Goal: Information Seeking & Learning: Stay updated

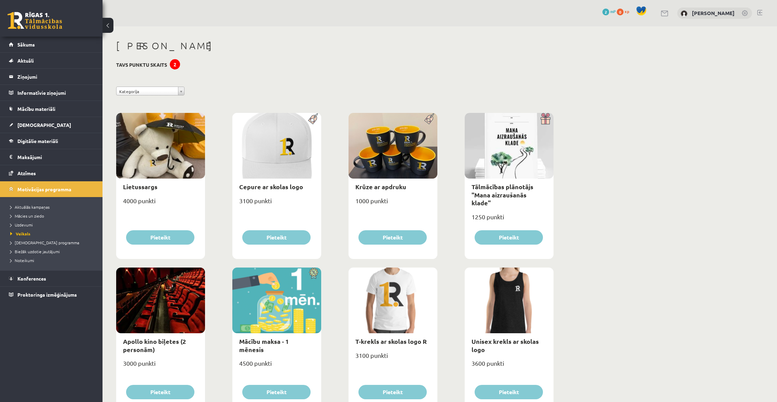
scroll to position [466, 0]
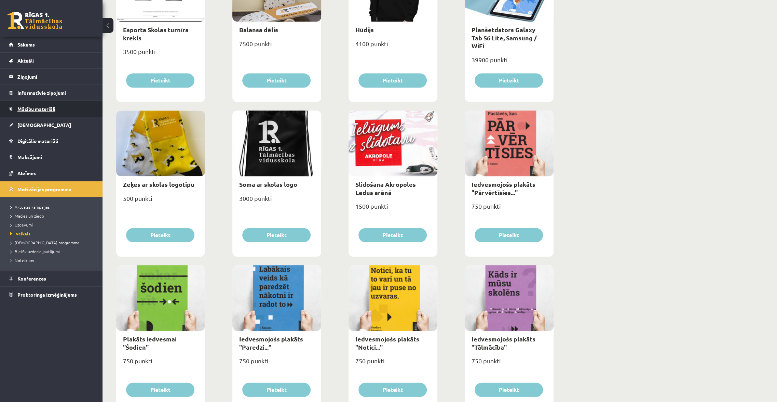
click at [40, 109] on span "Mācību materiāli" at bounding box center [36, 109] width 38 height 6
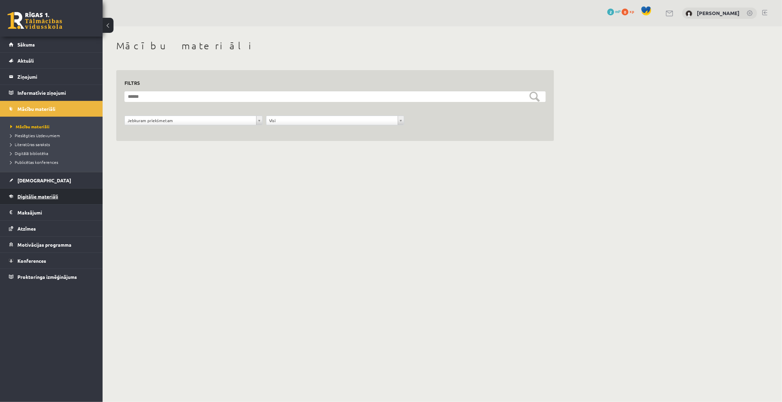
click at [36, 195] on span "Digitālie materiāli" at bounding box center [37, 196] width 41 height 6
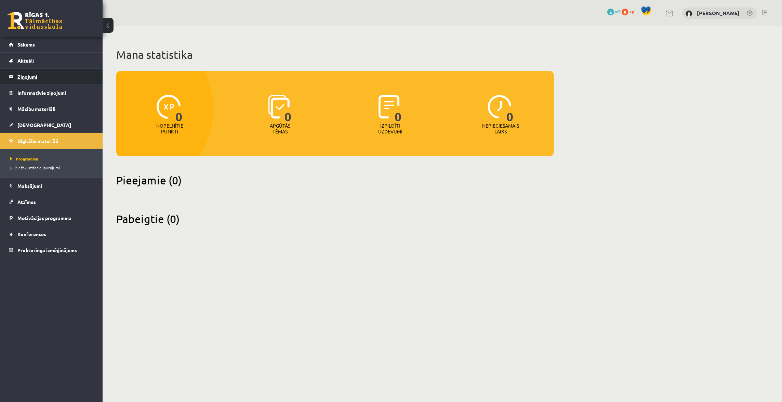
click at [43, 76] on legend "Ziņojumi 1" at bounding box center [55, 77] width 77 height 16
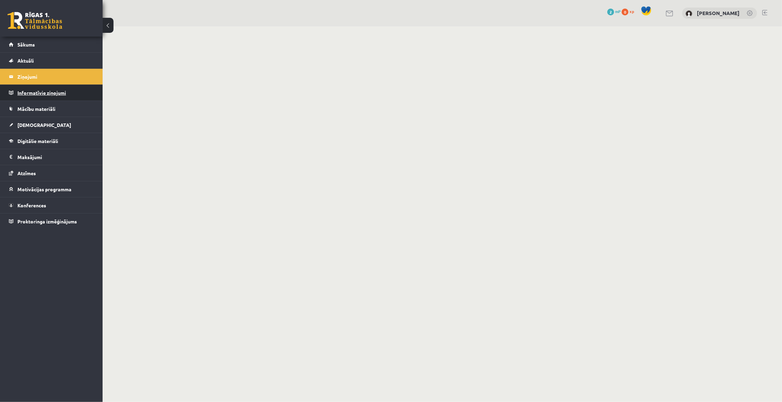
click at [48, 95] on legend "Informatīvie ziņojumi 3" at bounding box center [55, 93] width 77 height 16
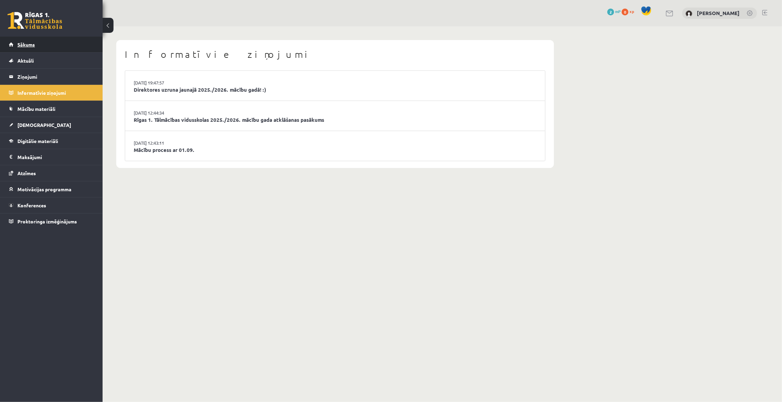
click at [30, 45] on span "Sākums" at bounding box center [25, 44] width 17 height 6
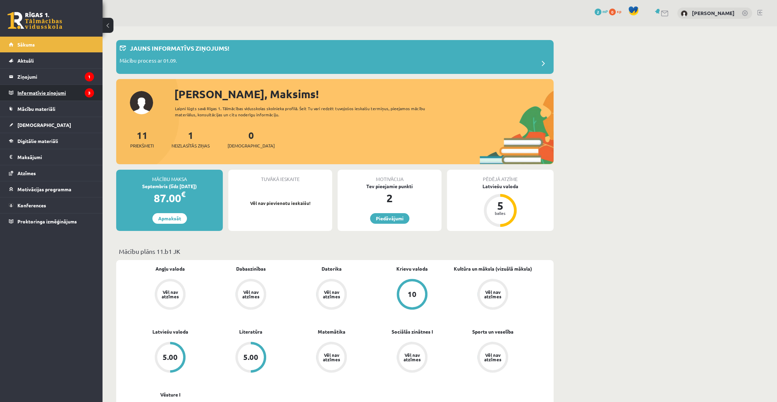
click at [52, 92] on legend "Informatīvie ziņojumi 3" at bounding box center [55, 93] width 77 height 16
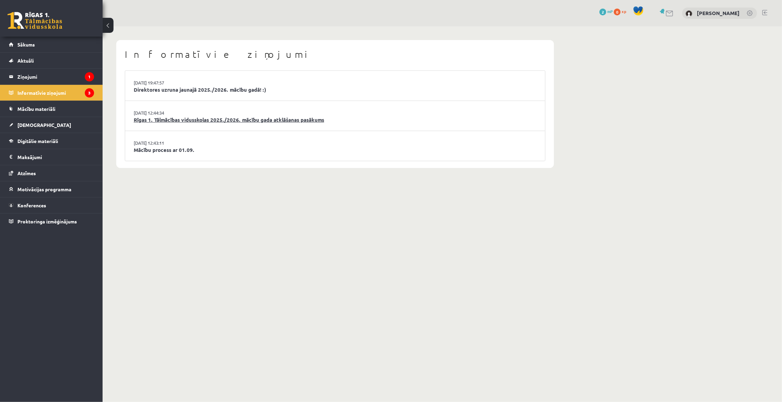
click at [304, 118] on link "Rīgas 1. Tālmācības vidusskolas 2025./2026. mācību gada atklāšanas pasākums" at bounding box center [335, 120] width 403 height 8
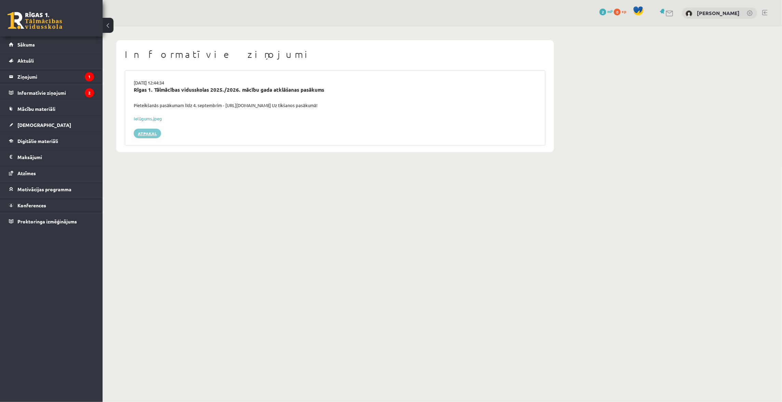
click at [152, 132] on link "Atpakaļ" at bounding box center [147, 134] width 27 height 10
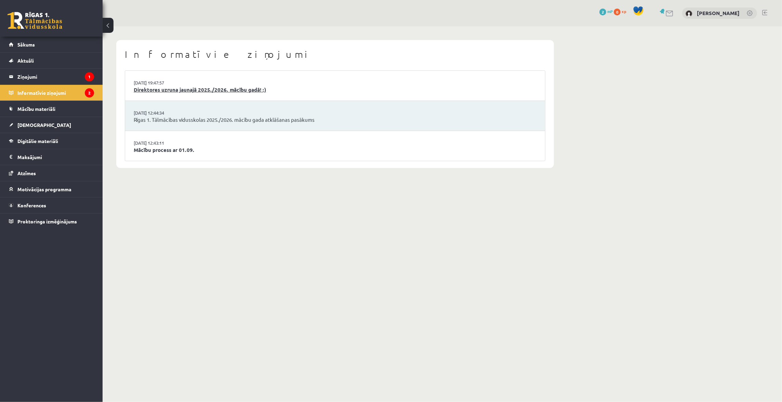
click at [166, 86] on link "Direktores uzruna jaunajā 2025./2026. mācību gadā! :)" at bounding box center [335, 90] width 403 height 8
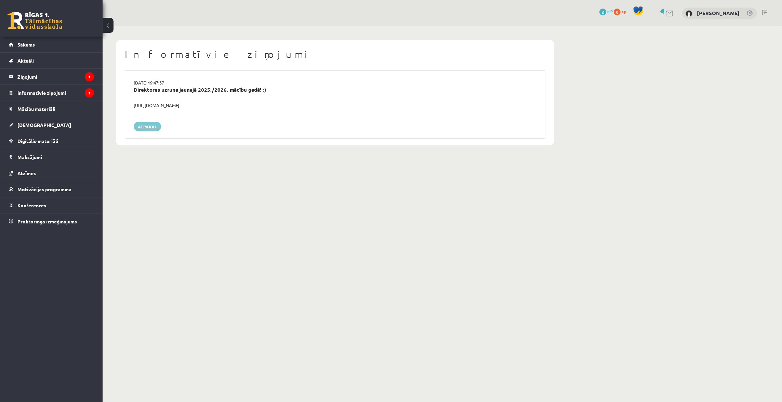
click at [150, 127] on link "Atpakaļ" at bounding box center [147, 127] width 27 height 10
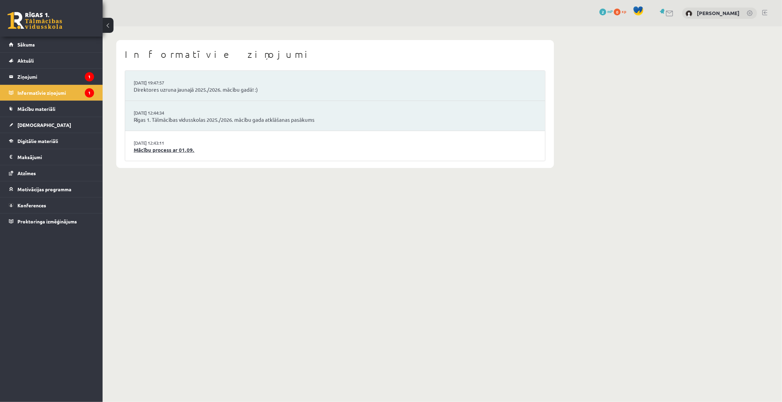
click at [157, 148] on link "Mācību process ar 01.09." at bounding box center [335, 150] width 403 height 8
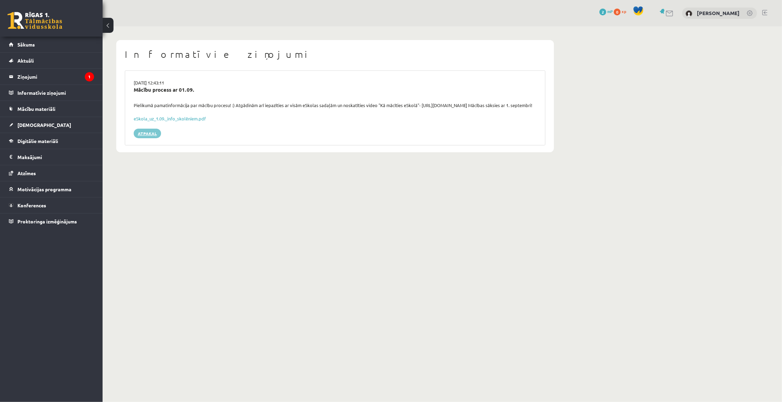
drag, startPoint x: 154, startPoint y: 137, endPoint x: 150, endPoint y: 135, distance: 4.3
click at [153, 137] on link "Atpakaļ" at bounding box center [147, 134] width 27 height 10
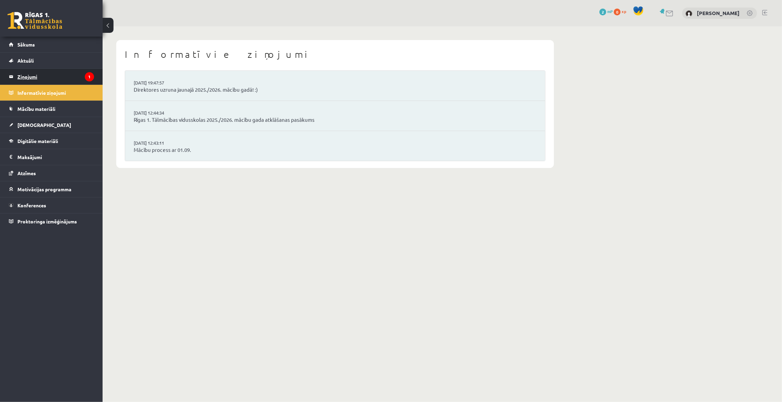
drag, startPoint x: 0, startPoint y: 0, endPoint x: 45, endPoint y: 74, distance: 87.0
click at [45, 74] on legend "Ziņojumi 1" at bounding box center [55, 77] width 77 height 16
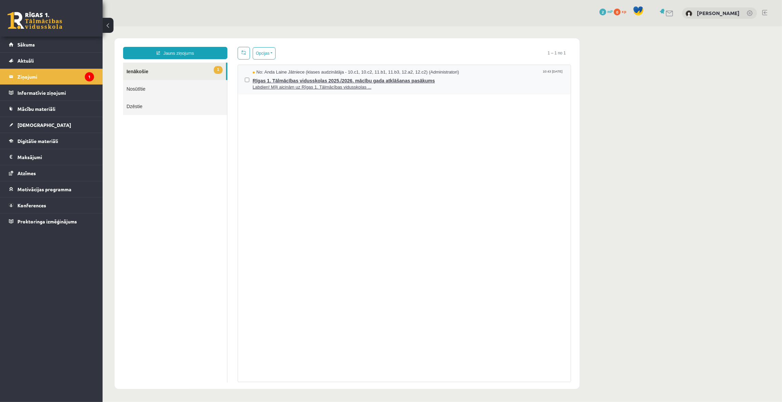
click at [314, 87] on span "Labdien! Mīļi aicinām uz Rīgas 1. Tālmācības vidusskolas ..." at bounding box center [407, 87] width 311 height 6
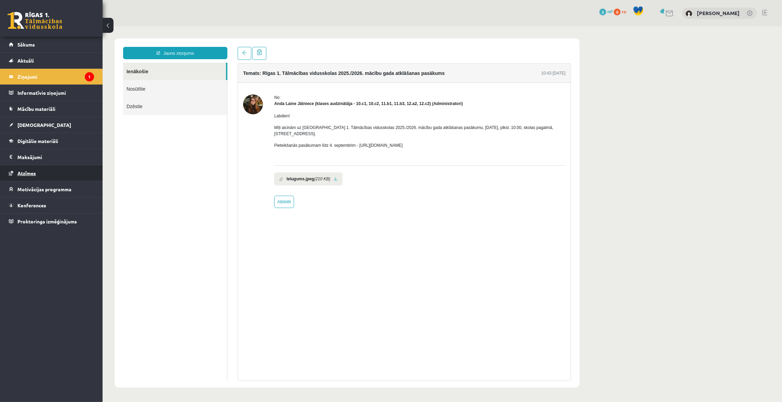
click at [37, 173] on link "Atzīmes" at bounding box center [51, 173] width 85 height 16
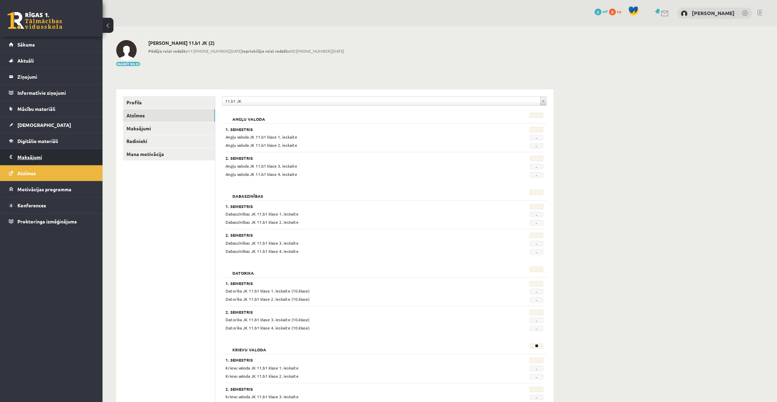
click at [41, 159] on legend "Maksājumi 0" at bounding box center [55, 157] width 77 height 16
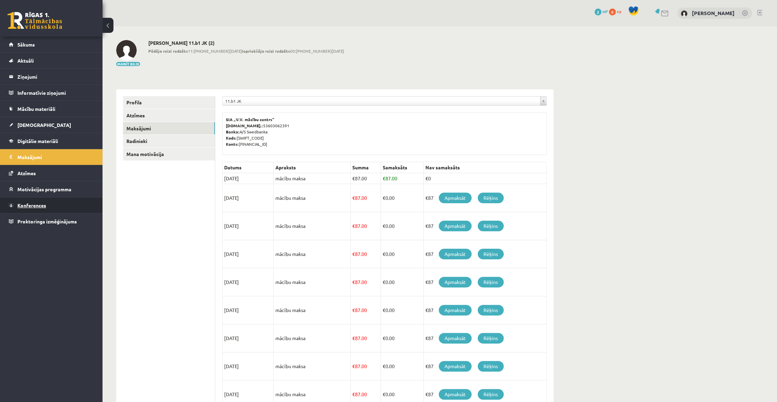
click at [32, 201] on link "Konferences" at bounding box center [51, 205] width 85 height 16
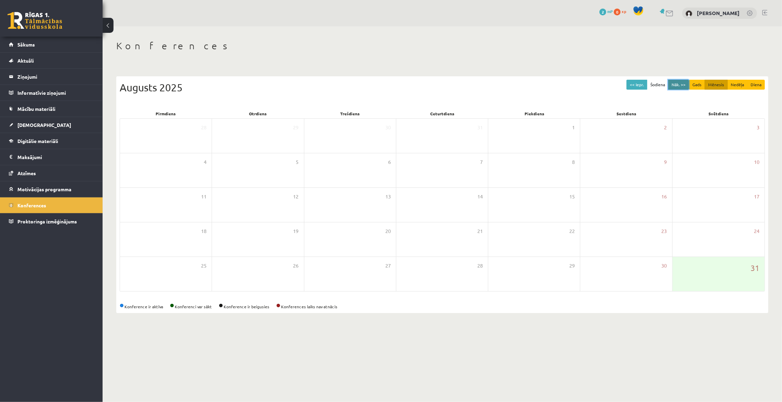
click at [676, 83] on button "Nāk. >>" at bounding box center [678, 85] width 21 height 10
